Goal: Task Accomplishment & Management: Use online tool/utility

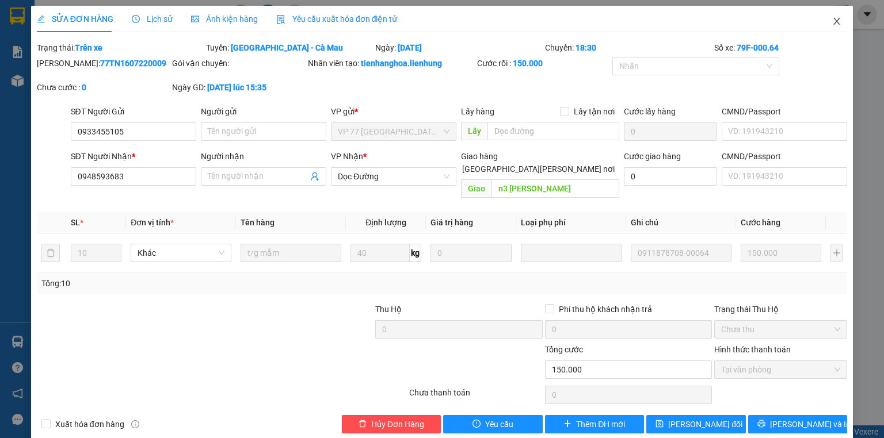
click at [820, 24] on span "Close" at bounding box center [836, 22] width 32 height 32
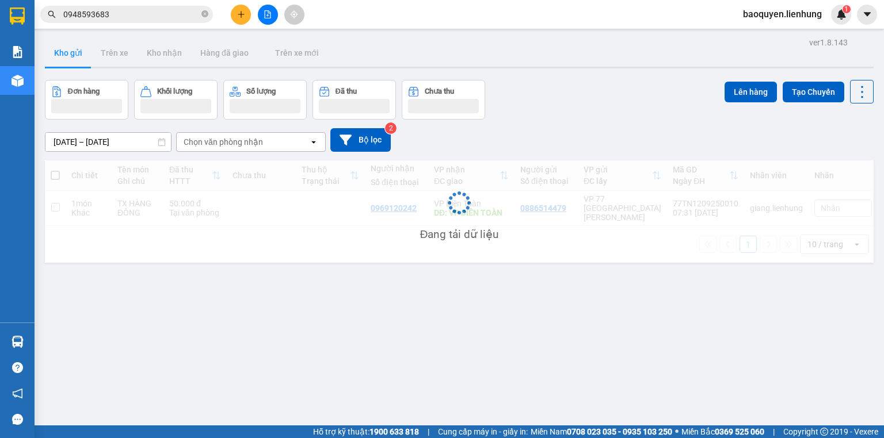
click at [833, 25] on div "Kết quả [PERSON_NAME] ( 1 ) Bộ lọc Mã ĐH Trạng thái Món hàng Thu hộ Tổng [PERSO…" at bounding box center [442, 14] width 884 height 29
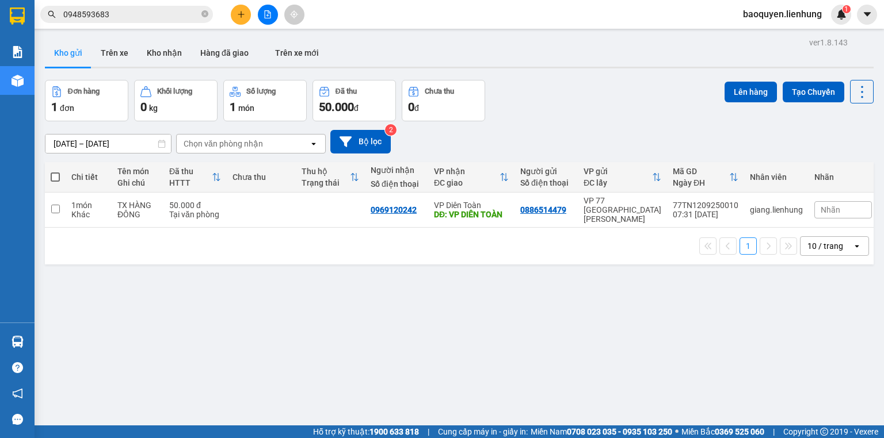
click at [246, 17] on button at bounding box center [241, 15] width 20 height 20
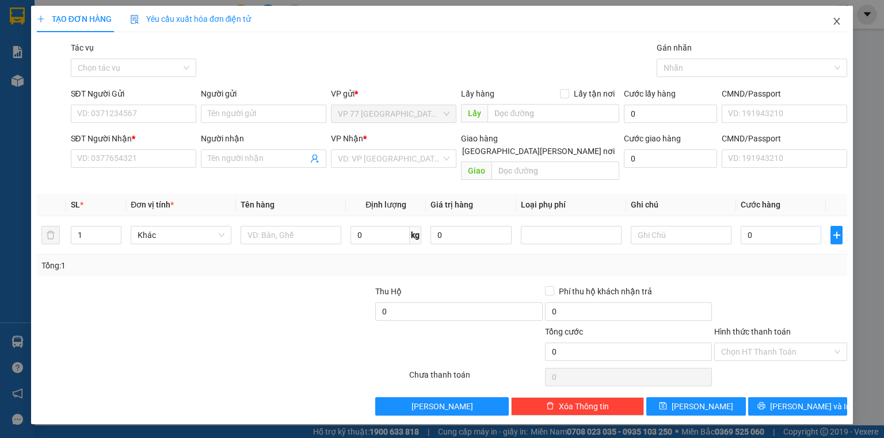
click at [845, 21] on span "Close" at bounding box center [836, 22] width 32 height 32
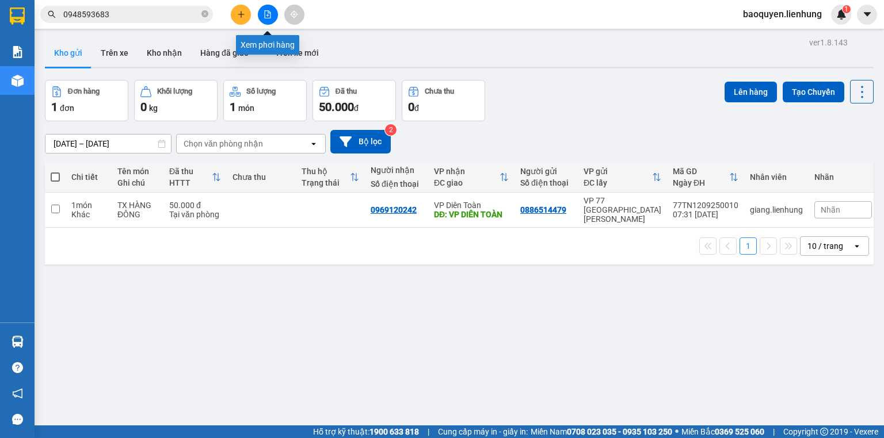
click at [273, 13] on button at bounding box center [268, 15] width 20 height 20
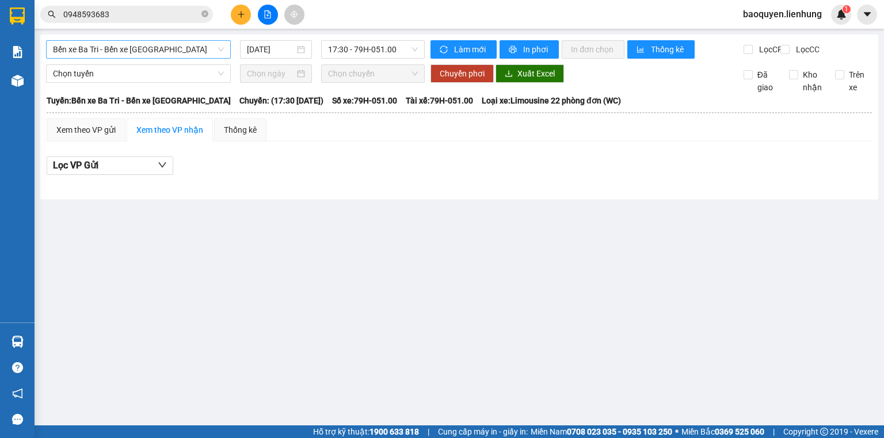
click at [138, 48] on span "Bến xe Ba Tri - Bến xe [GEOGRAPHIC_DATA]" at bounding box center [138, 49] width 171 height 17
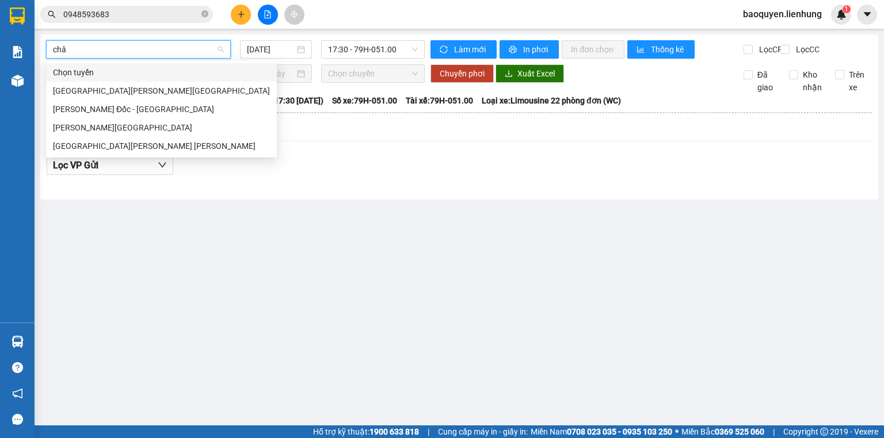
type input "châu"
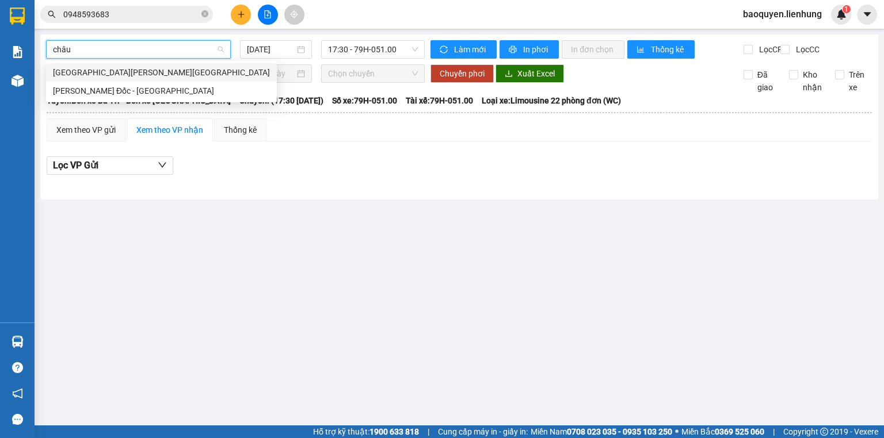
click at [150, 74] on div "[GEOGRAPHIC_DATA][PERSON_NAME][GEOGRAPHIC_DATA]" at bounding box center [161, 72] width 217 height 13
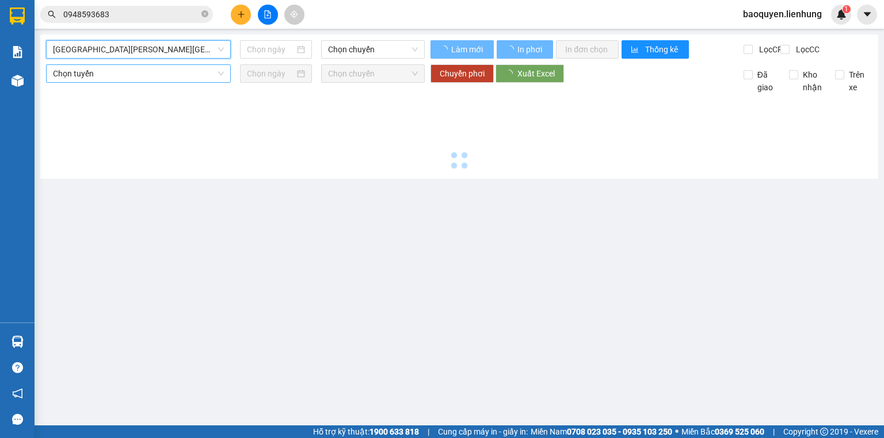
type input "[DATE]"
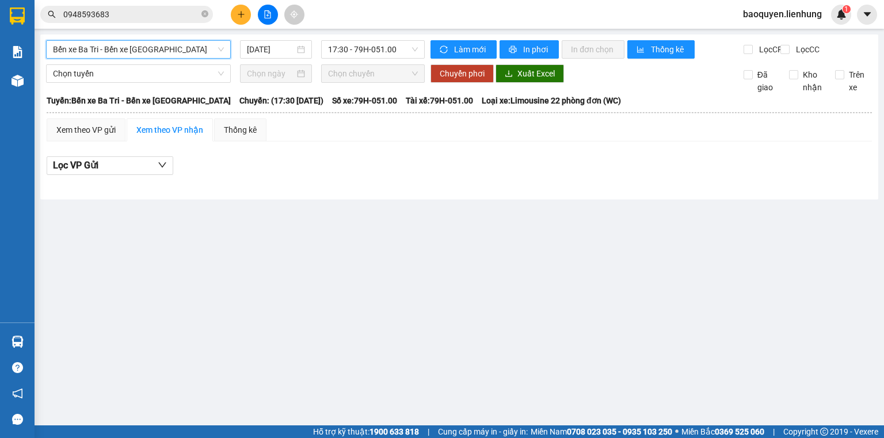
click at [154, 46] on span "Bến xe Ba Tri - Bến xe [GEOGRAPHIC_DATA]" at bounding box center [138, 49] width 171 height 17
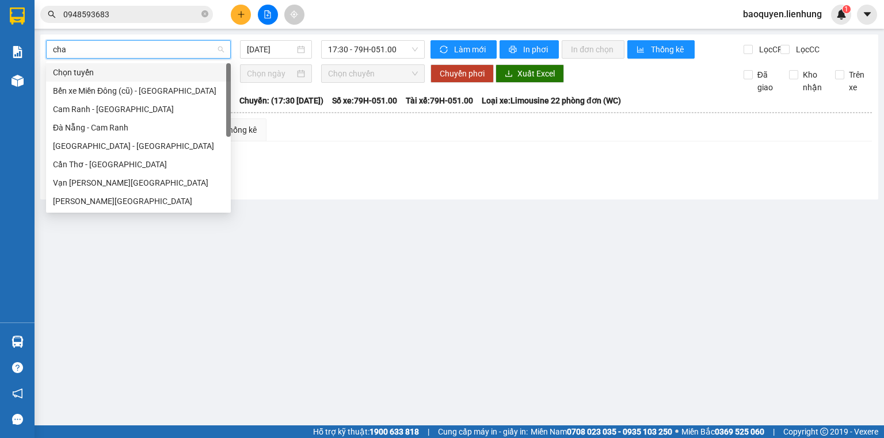
type input "chau"
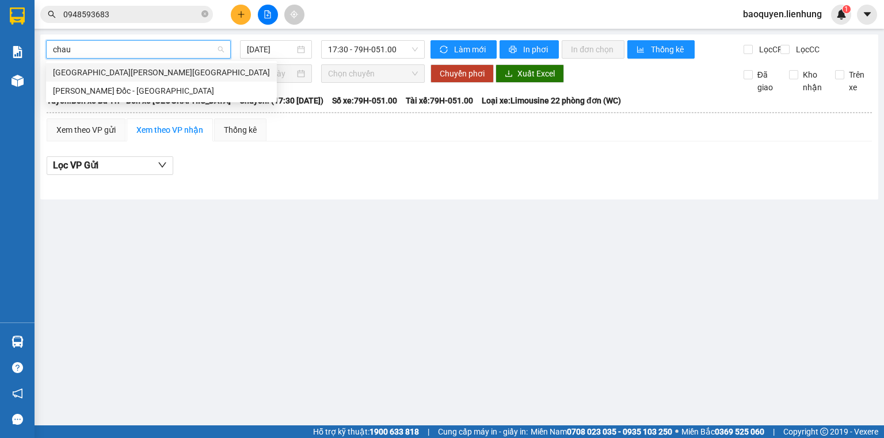
click at [156, 67] on div "[GEOGRAPHIC_DATA][PERSON_NAME][GEOGRAPHIC_DATA]" at bounding box center [161, 72] width 217 height 13
type input "[DATE]"
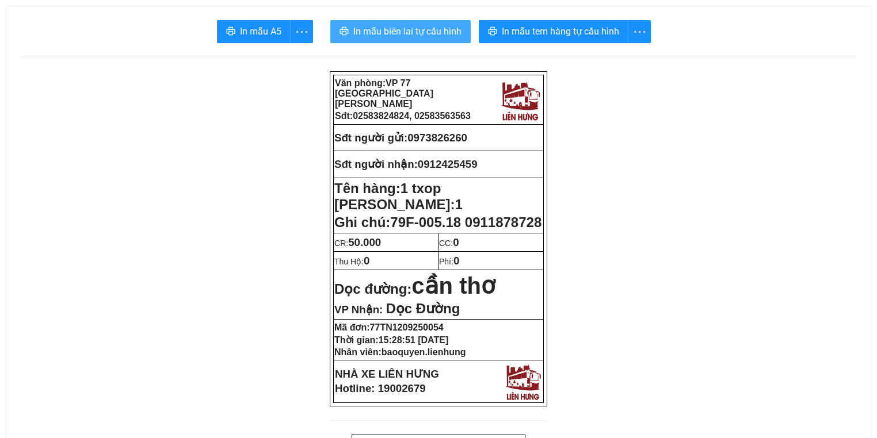
click at [394, 37] on span "In mẫu biên lai tự cấu hình" at bounding box center [407, 31] width 108 height 14
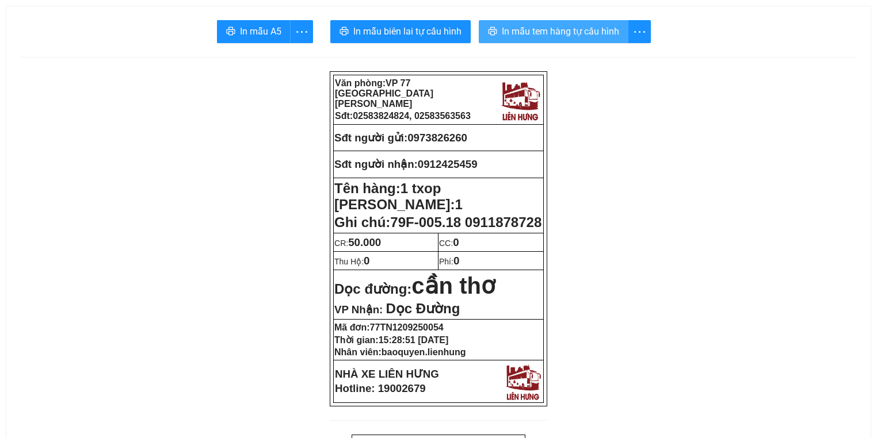
click at [566, 29] on span "In mẫu tem hàng tự cấu hình" at bounding box center [560, 31] width 117 height 14
